Goal: Find specific page/section: Find specific page/section

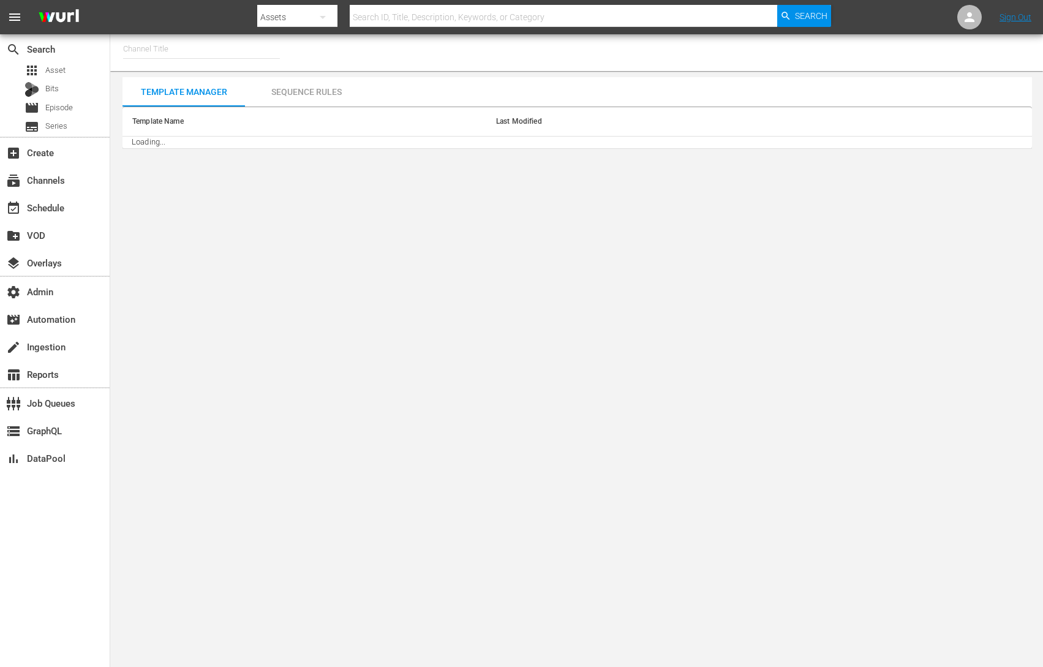
type input "[PERSON_NAME] Channel UX Demo 2 (620)"
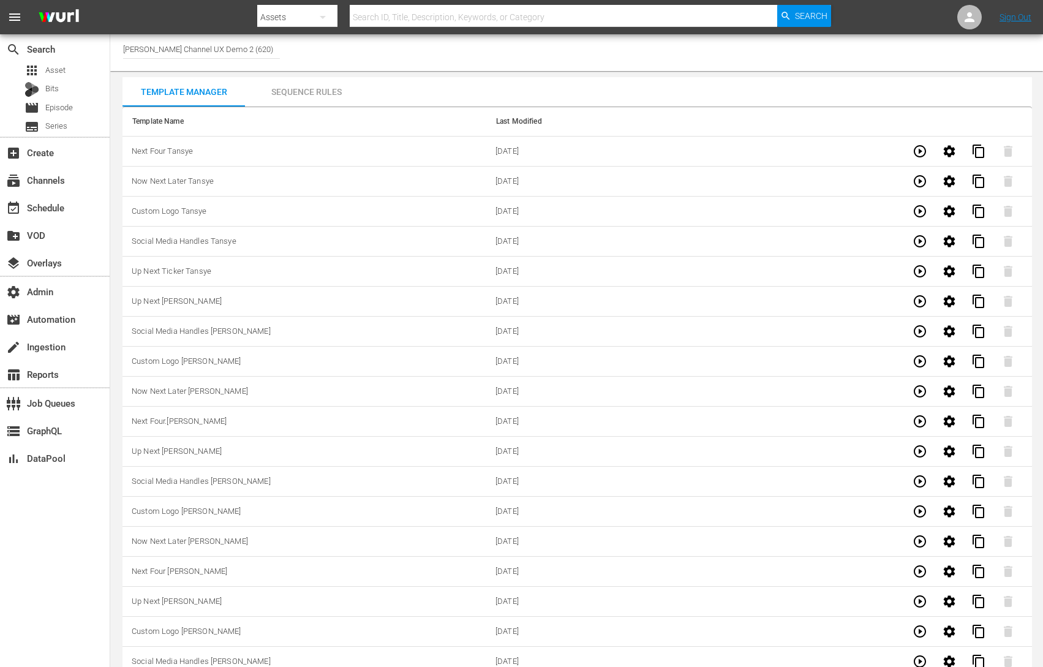
click at [200, 151] on td "Next Four Tansye" at bounding box center [305, 152] width 364 height 30
click at [166, 152] on span "Next Four Tansye" at bounding box center [162, 150] width 61 height 9
click at [916, 148] on icon "button" at bounding box center [920, 151] width 12 height 12
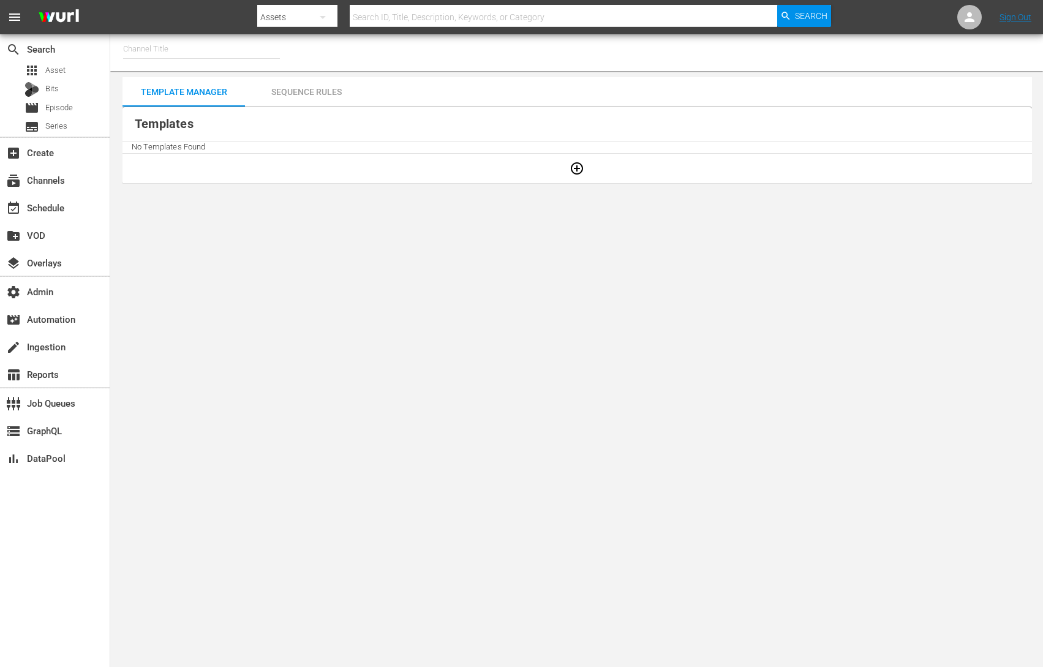
type input "Dr. [PERSON_NAME] (1805)"
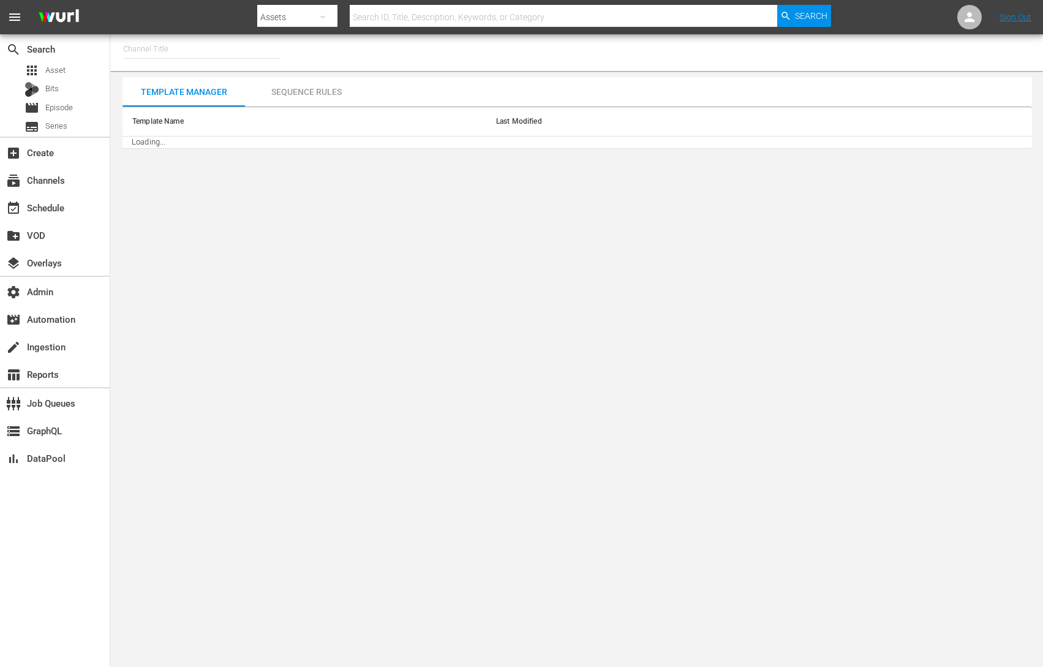
type input "[PERSON_NAME] Channel UX Demo 2 (620)"
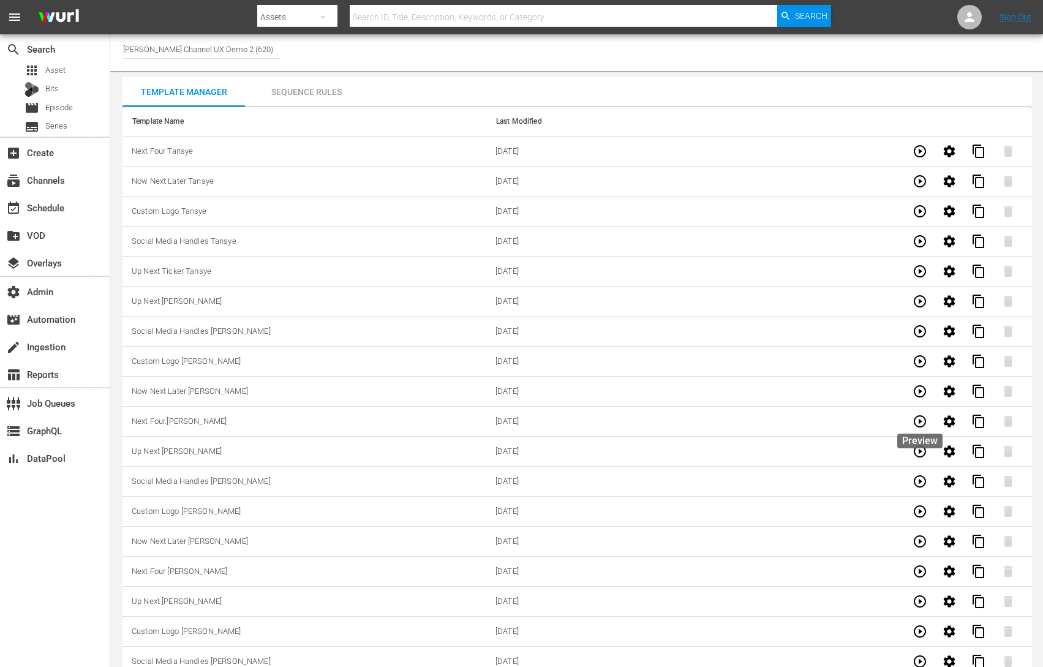
click at [921, 424] on icon "button" at bounding box center [920, 421] width 15 height 15
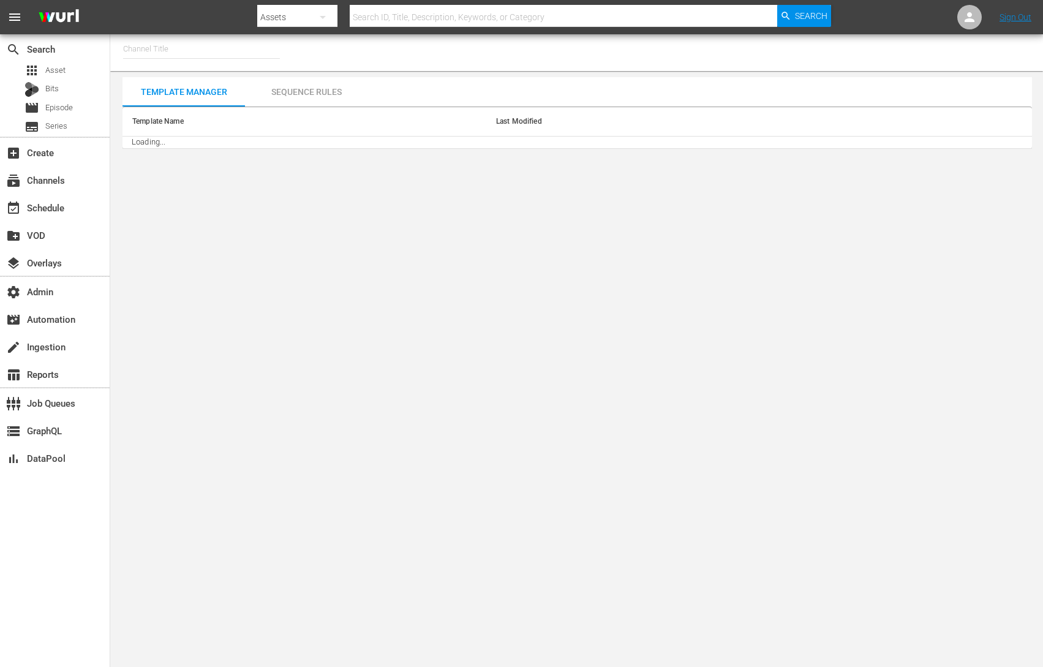
type input "Wurl Channel UX Demo 2 (620)"
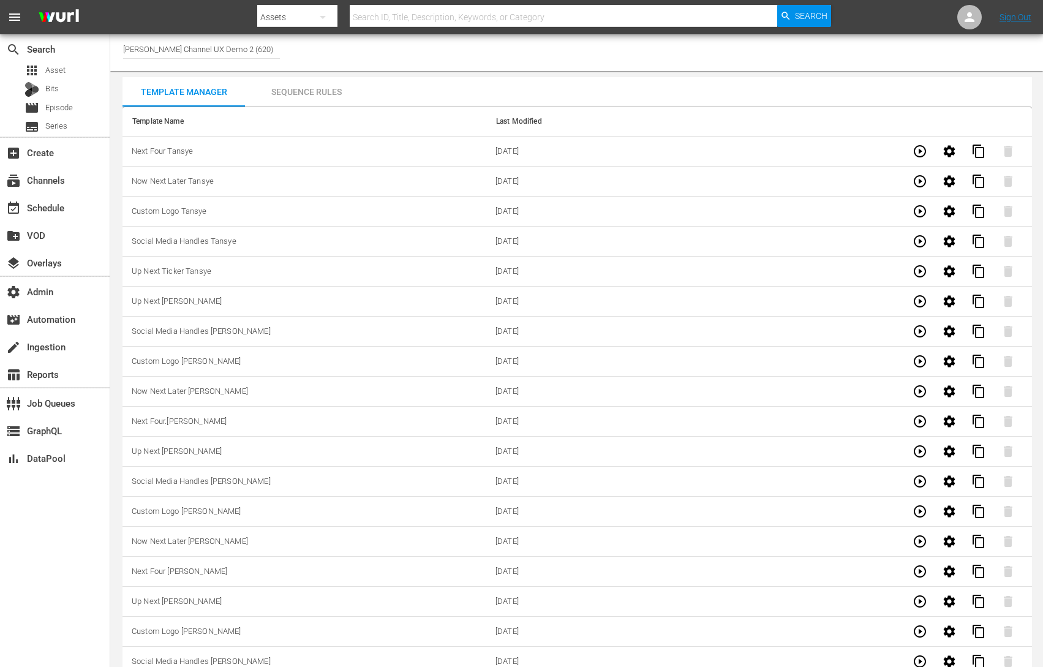
click at [197, 48] on input "Wurl Channel UX Demo 2 (620)" at bounding box center [201, 48] width 157 height 29
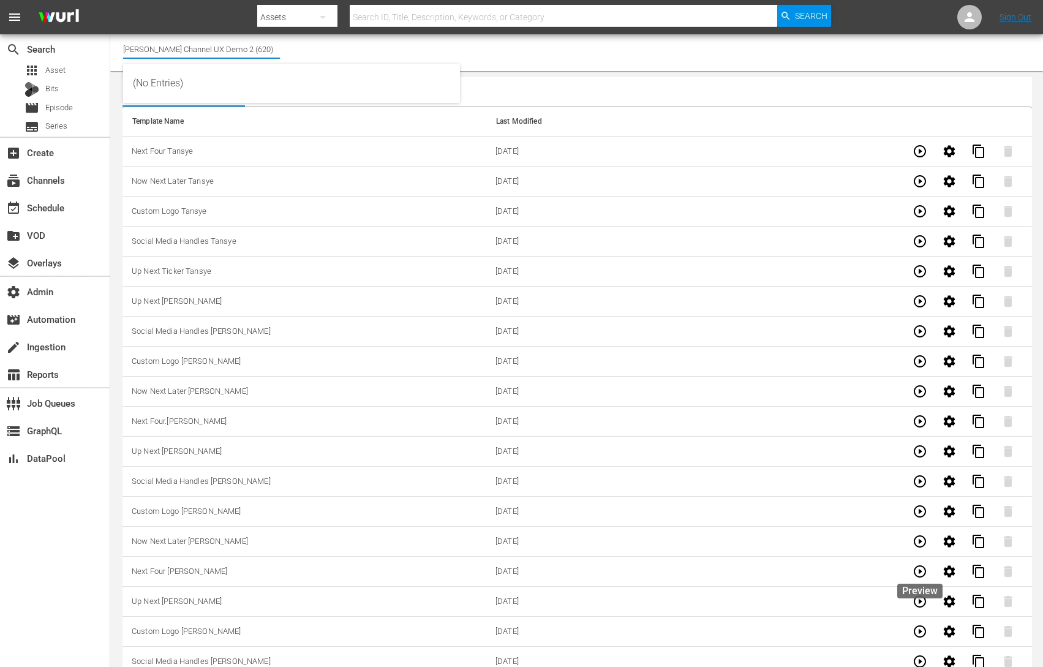
click at [924, 566] on icon "button" at bounding box center [920, 571] width 15 height 15
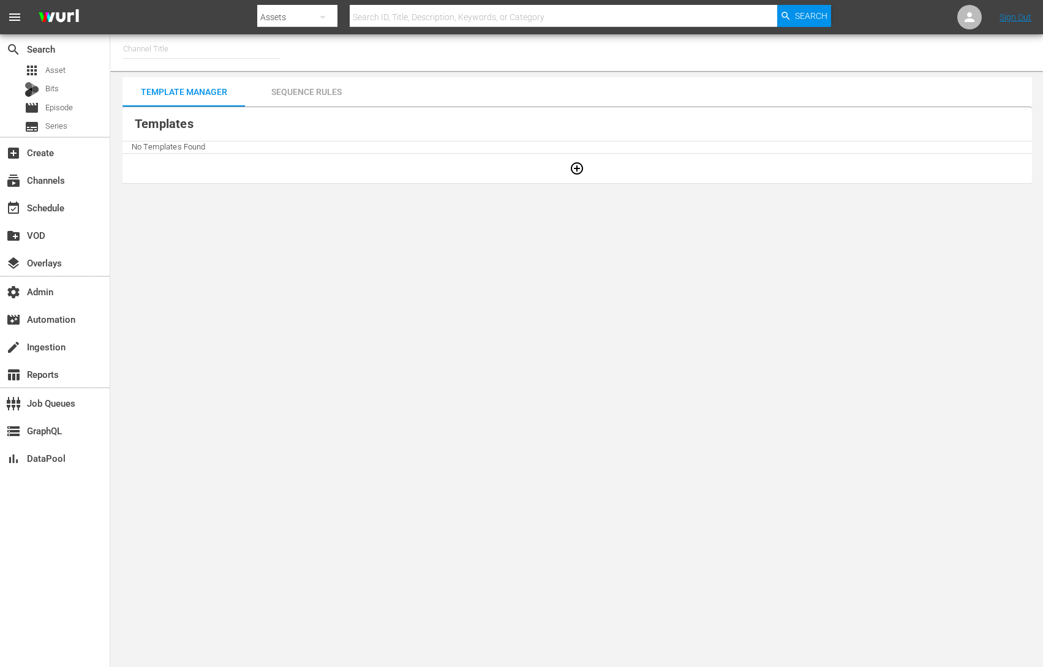
type input "Dr. [PERSON_NAME] (1805)"
